Goal: Task Accomplishment & Management: Complete application form

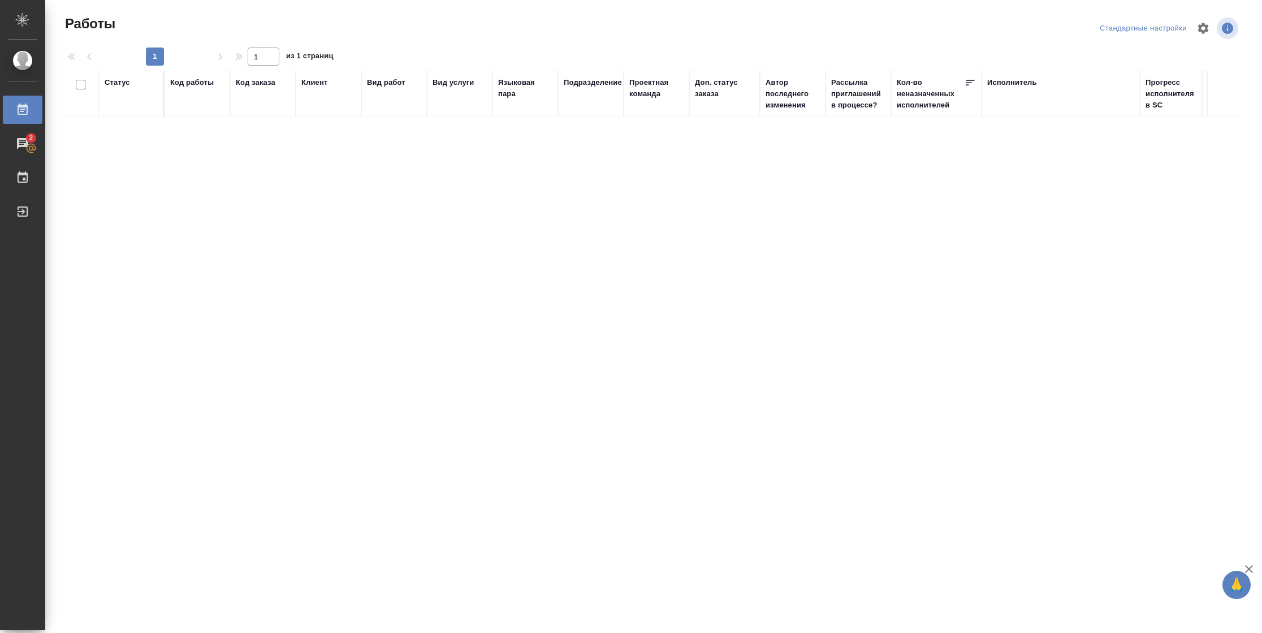
click at [127, 83] on div "Статус" at bounding box center [117, 82] width 25 height 11
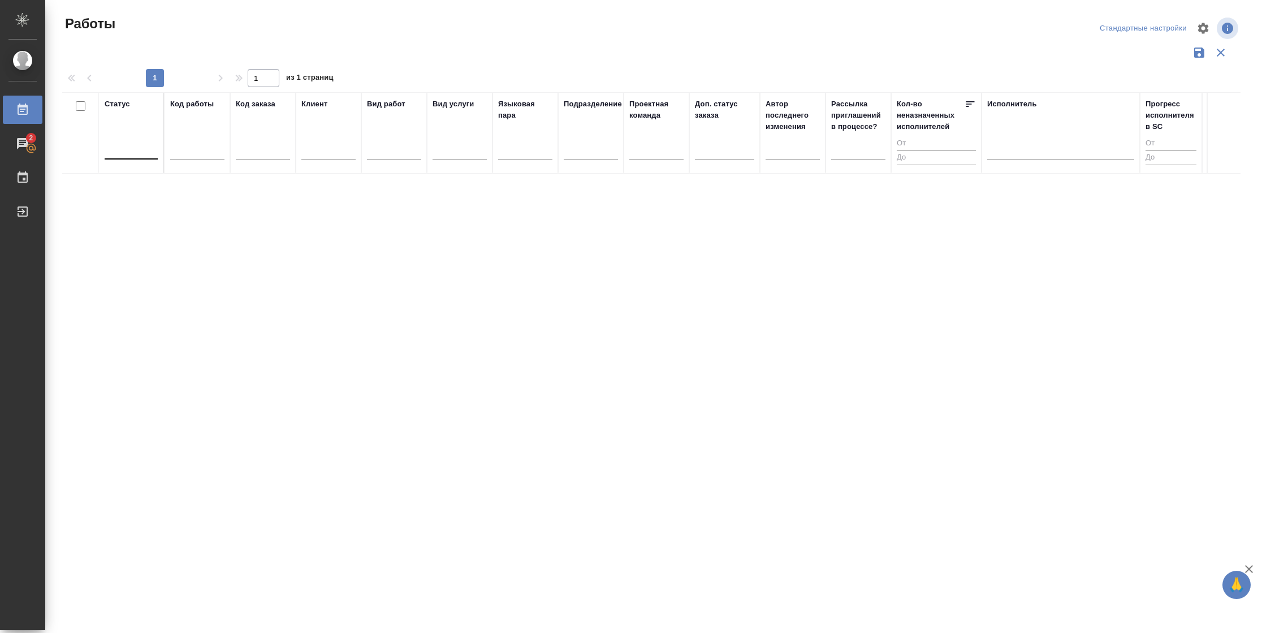
click at [137, 149] on div at bounding box center [131, 148] width 53 height 16
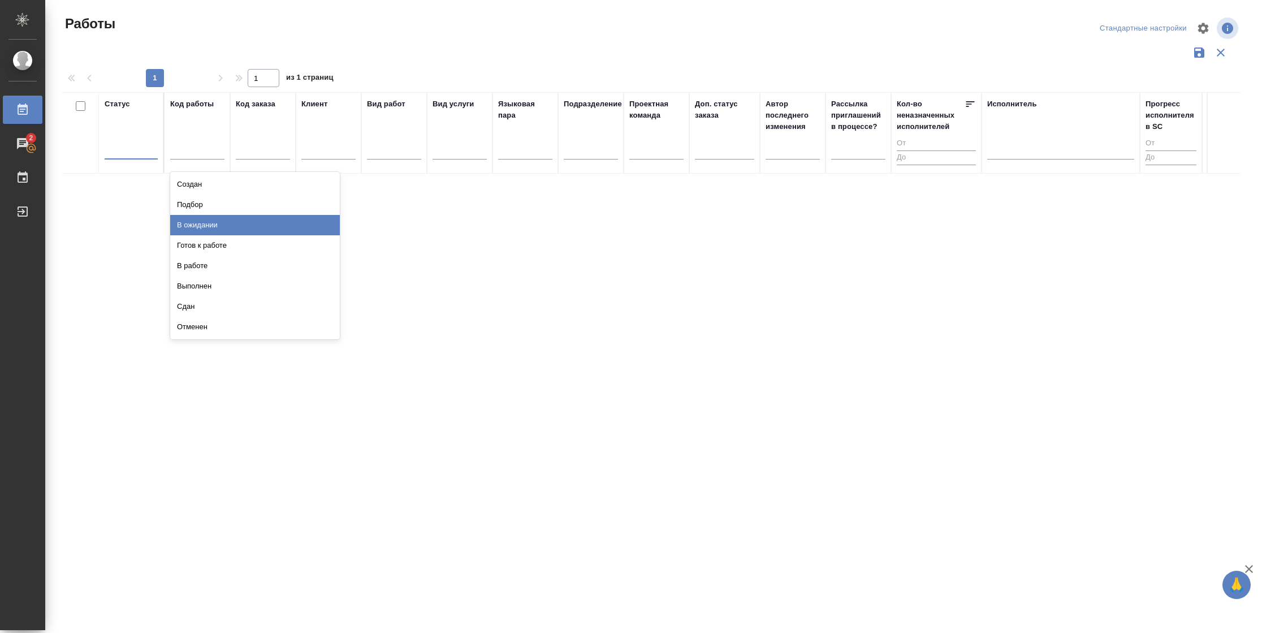
drag, startPoint x: 204, startPoint y: 227, endPoint x: 219, endPoint y: 224, distance: 15.0
click at [205, 227] on div "В ожидании" at bounding box center [255, 225] width 170 height 20
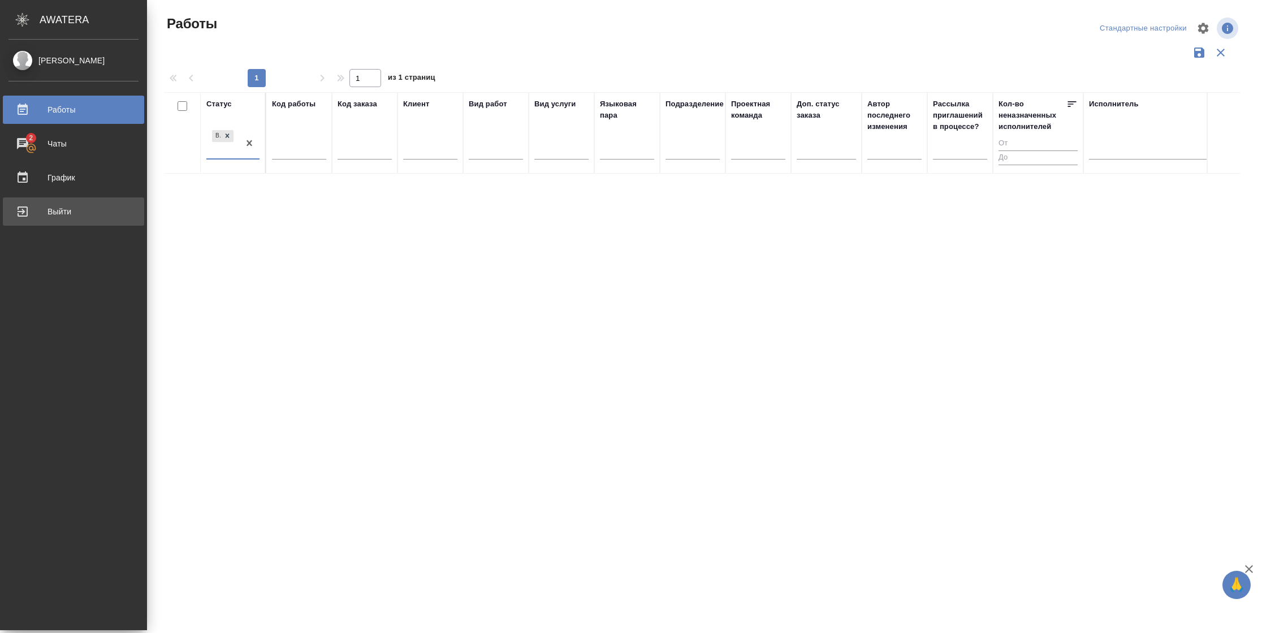
click at [16, 206] on div "Выйти" at bounding box center [73, 211] width 130 height 17
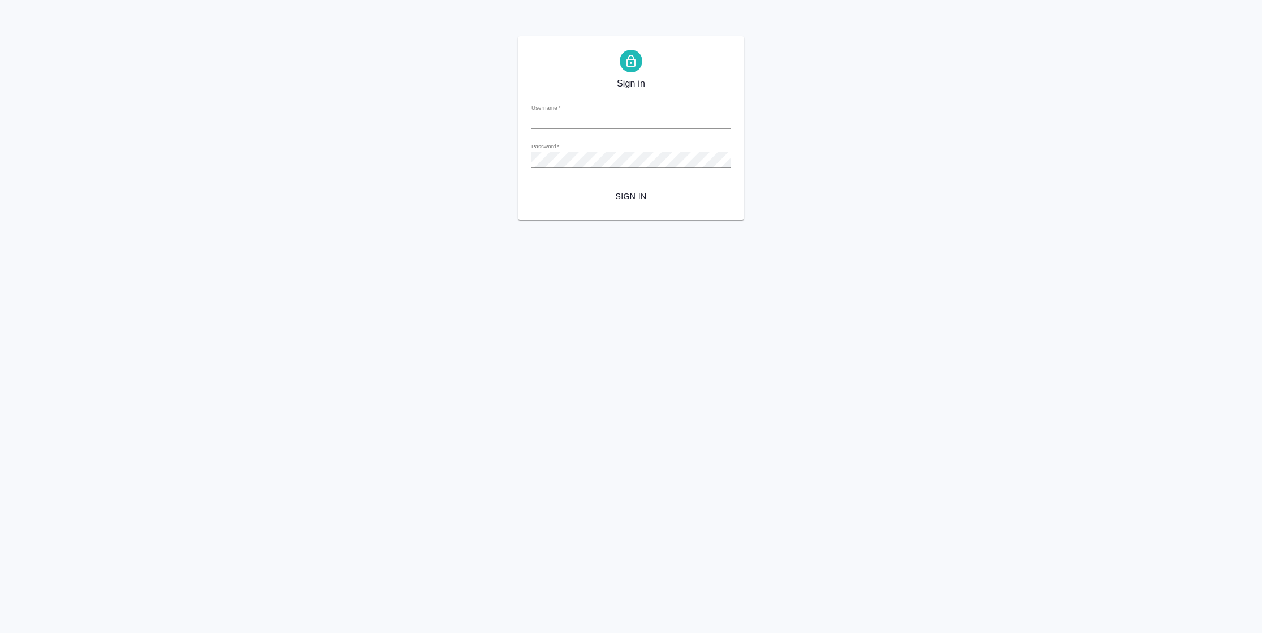
type input "n.vasilyeva@awatera.com"
click at [606, 191] on span "Sign in" at bounding box center [630, 196] width 181 height 14
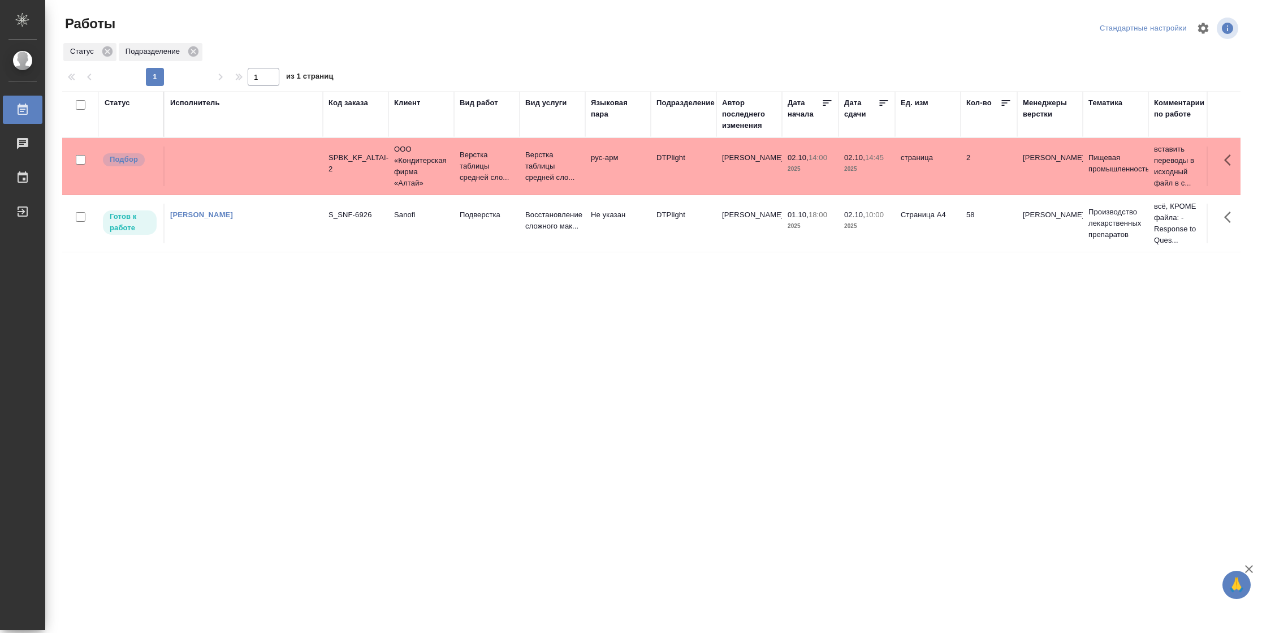
click at [506, 227] on td "Подверстка" at bounding box center [487, 223] width 66 height 40
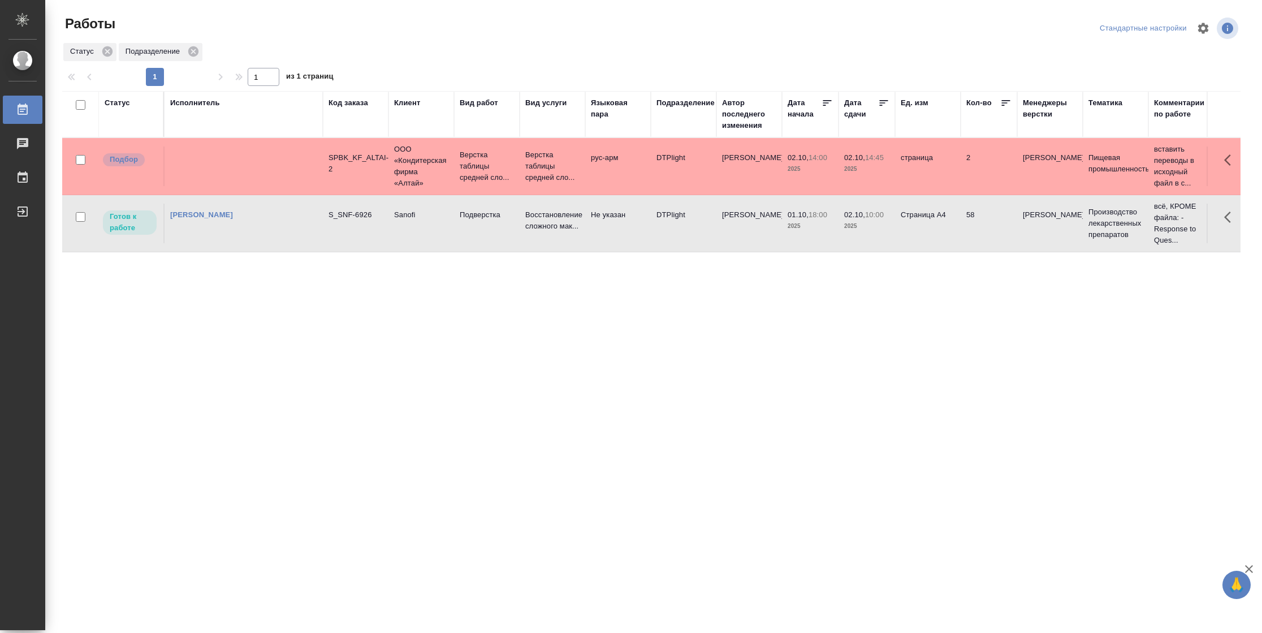
click at [506, 227] on td "Подверстка" at bounding box center [487, 223] width 66 height 40
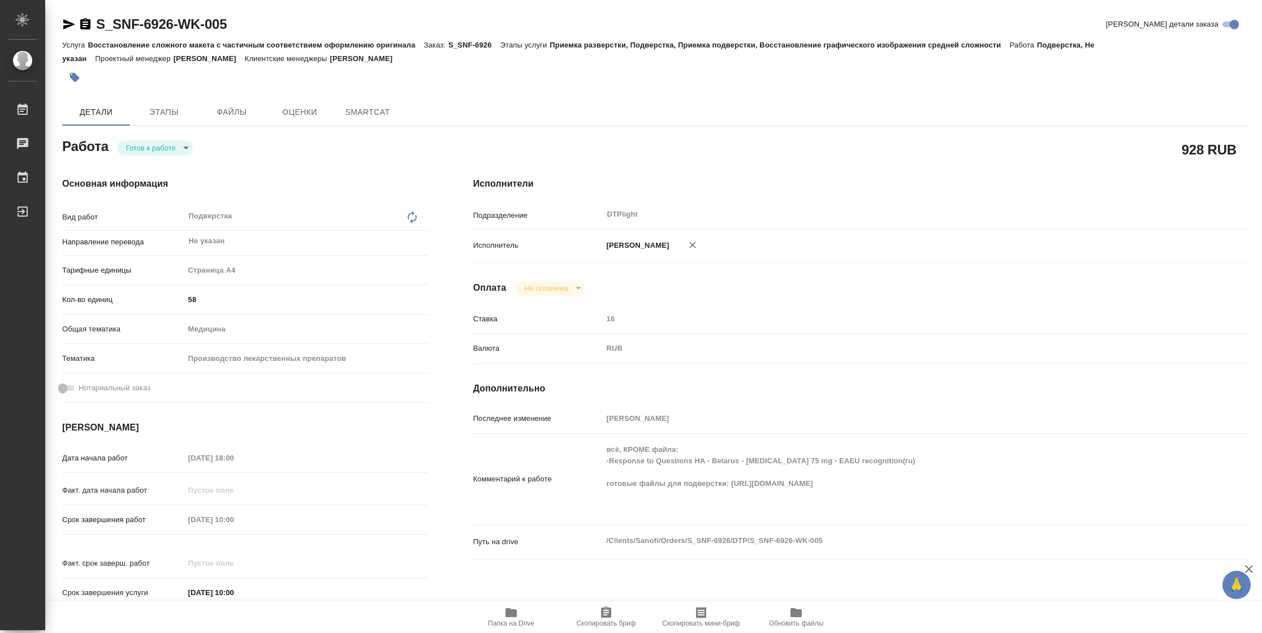
type textarea "x"
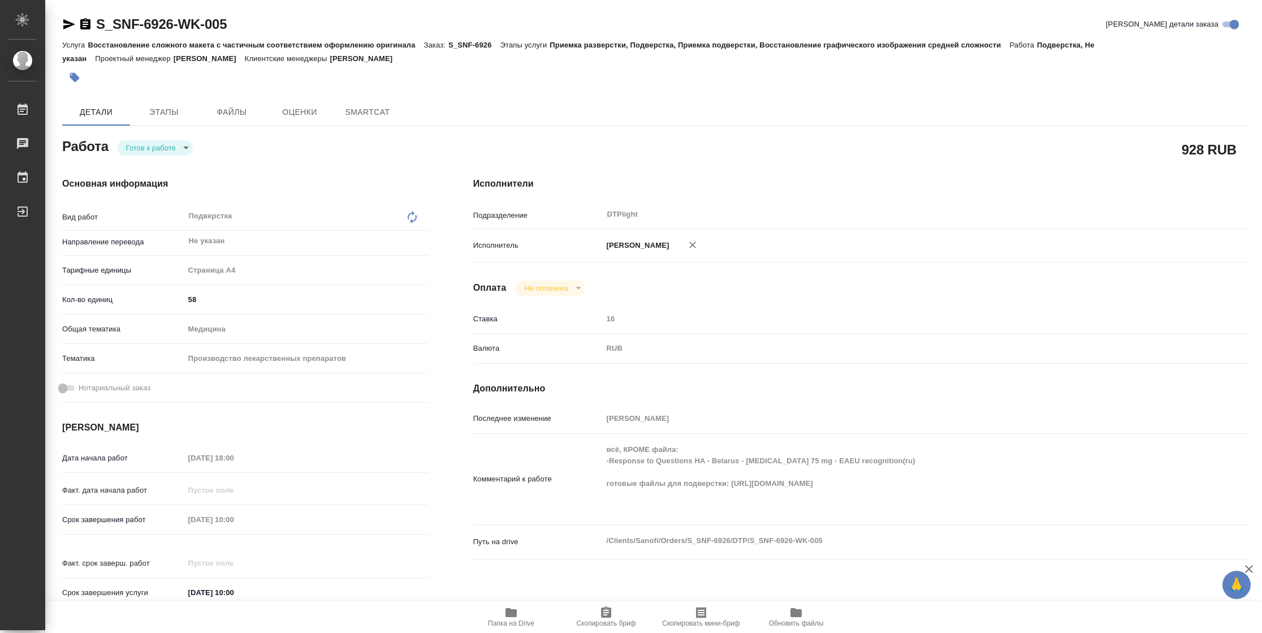
type textarea "x"
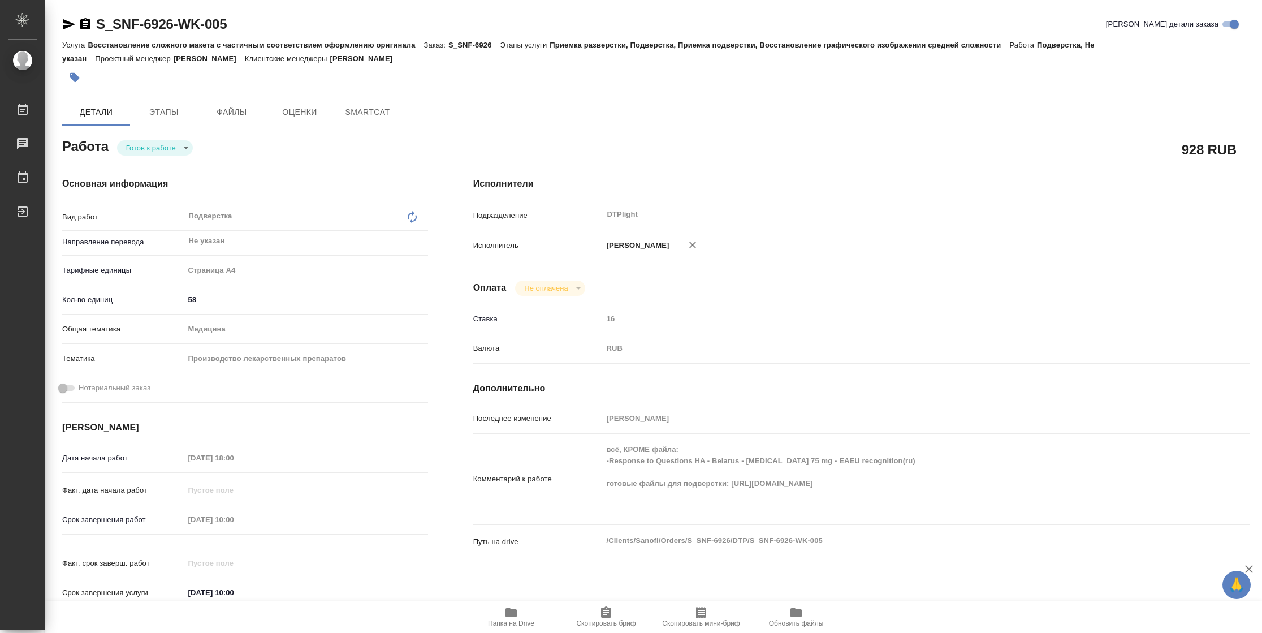
type textarea "x"
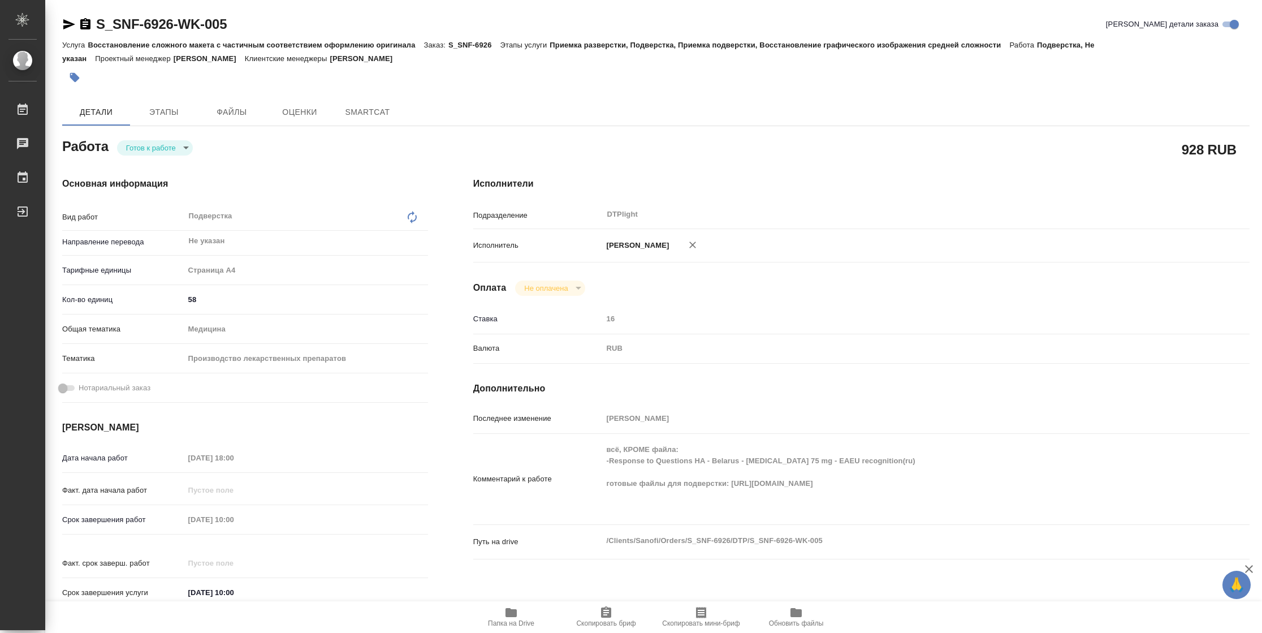
click at [176, 153] on body "🙏 .cls-1 fill:#fff; AWATERA Vasilyeva Natalia Работы Чаты График Выйти S_SNF-69…" at bounding box center [631, 316] width 1262 height 633
type textarea "x"
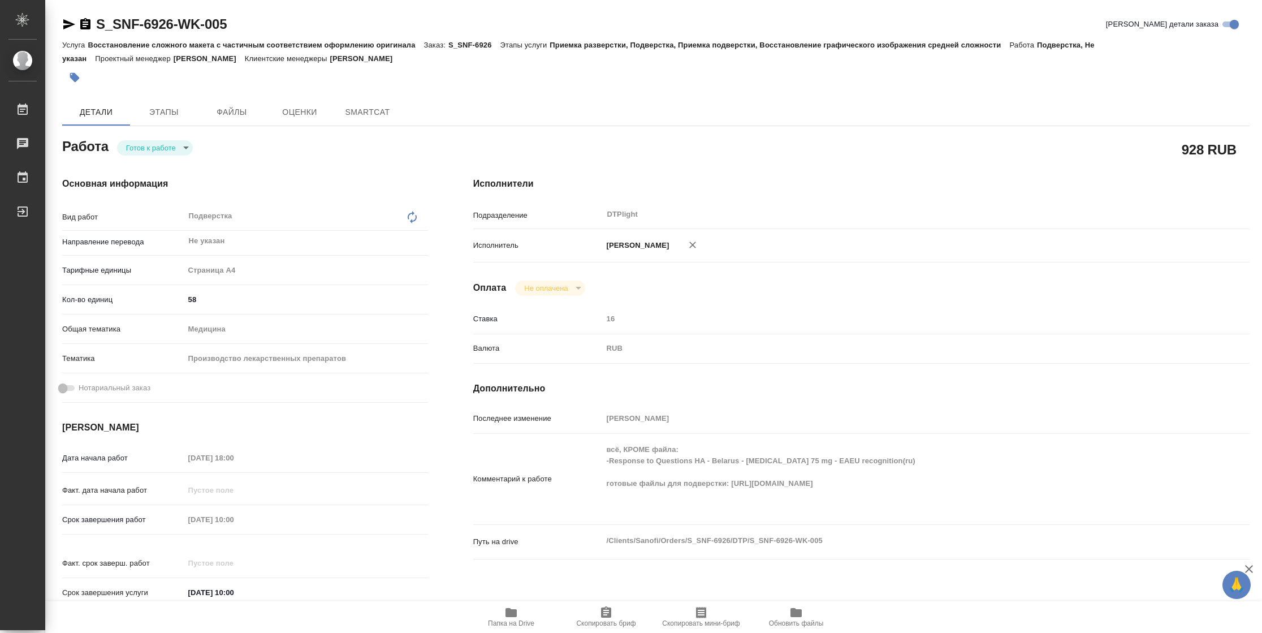
type textarea "x"
click at [172, 150] on li "В работе" at bounding box center [155, 147] width 76 height 19
type textarea "x"
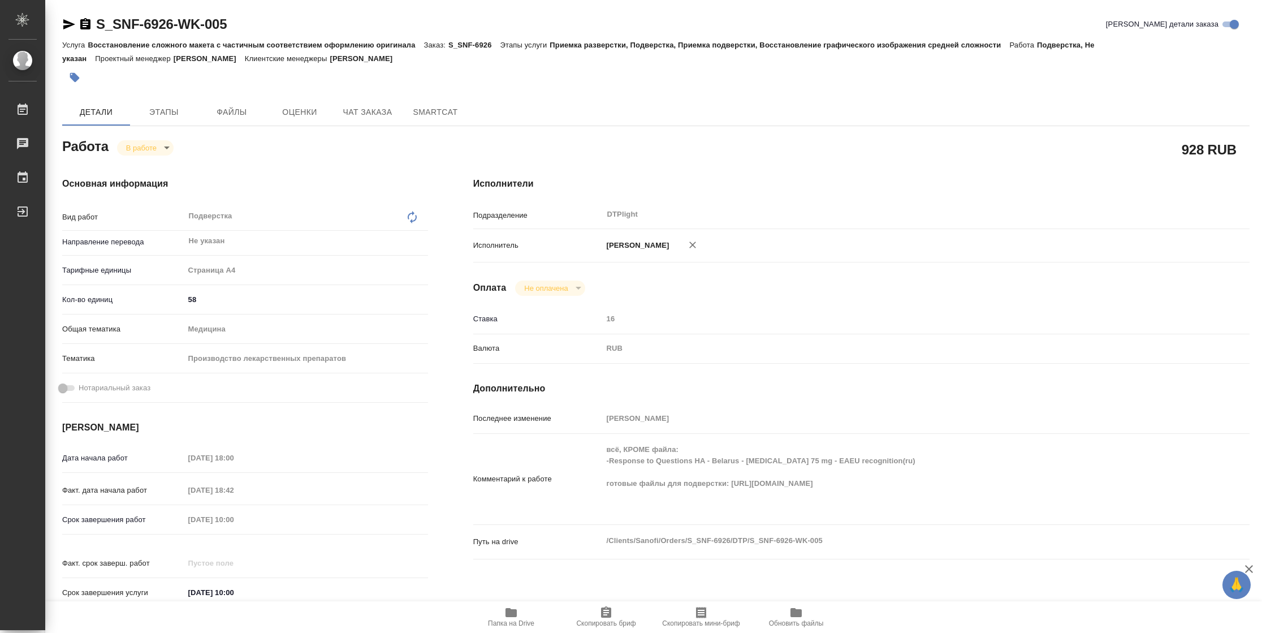
type textarea "x"
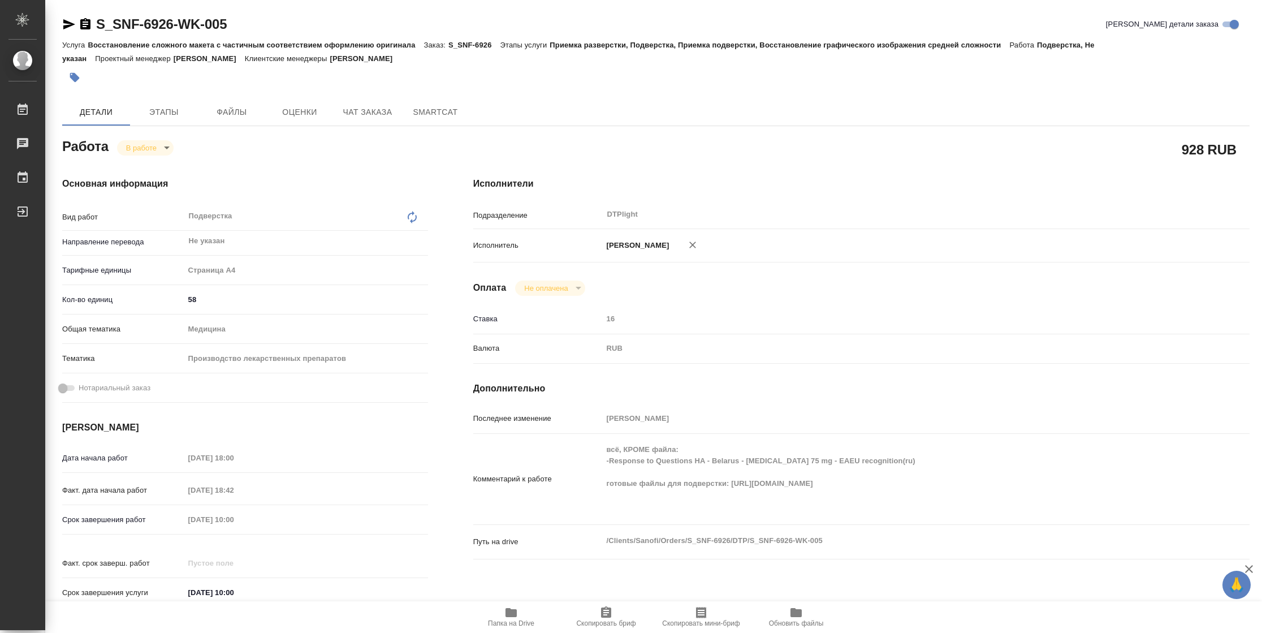
type textarea "x"
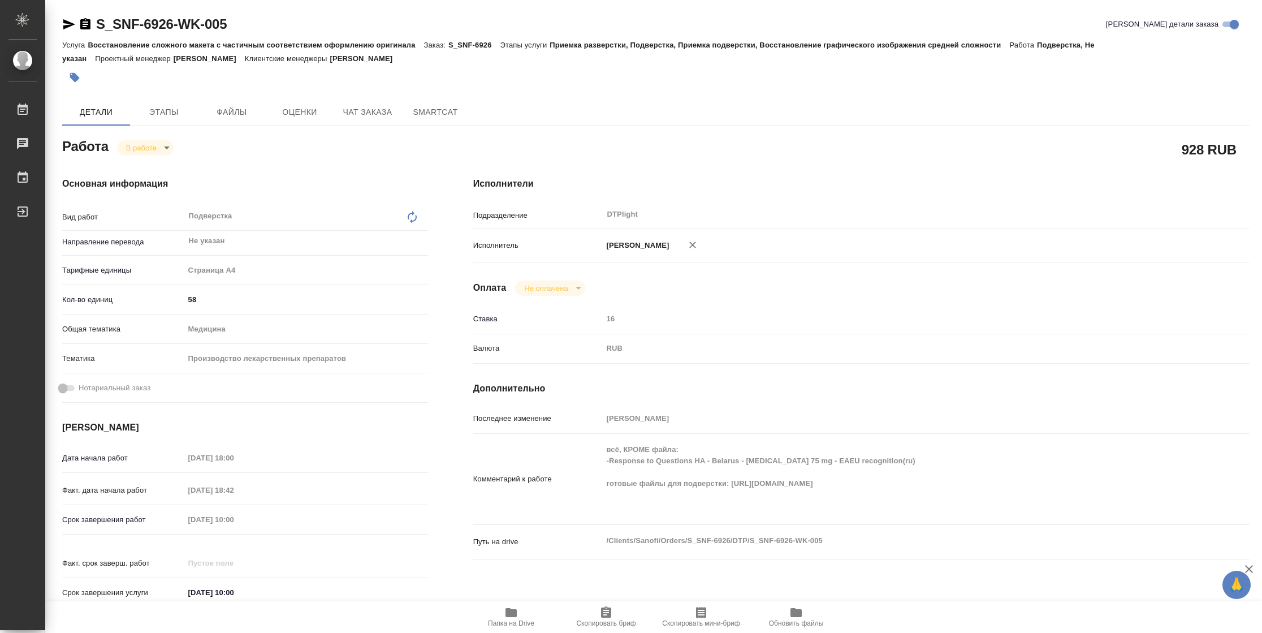
type textarea "x"
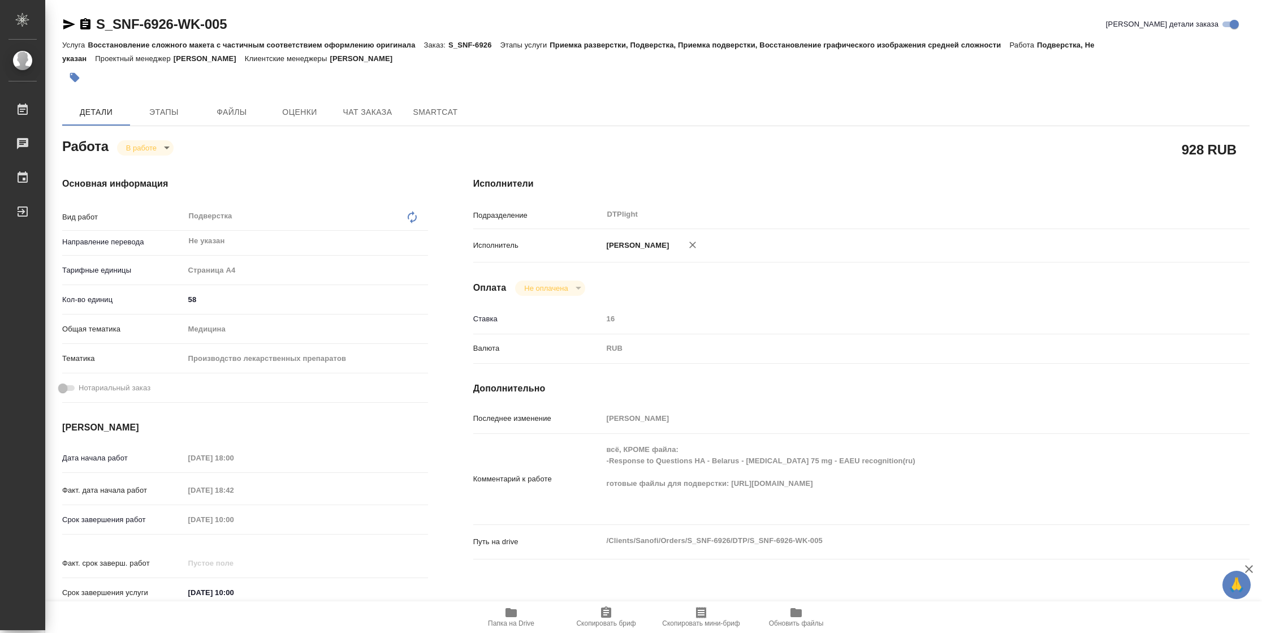
type textarea "x"
